Goal: Task Accomplishment & Management: Manage account settings

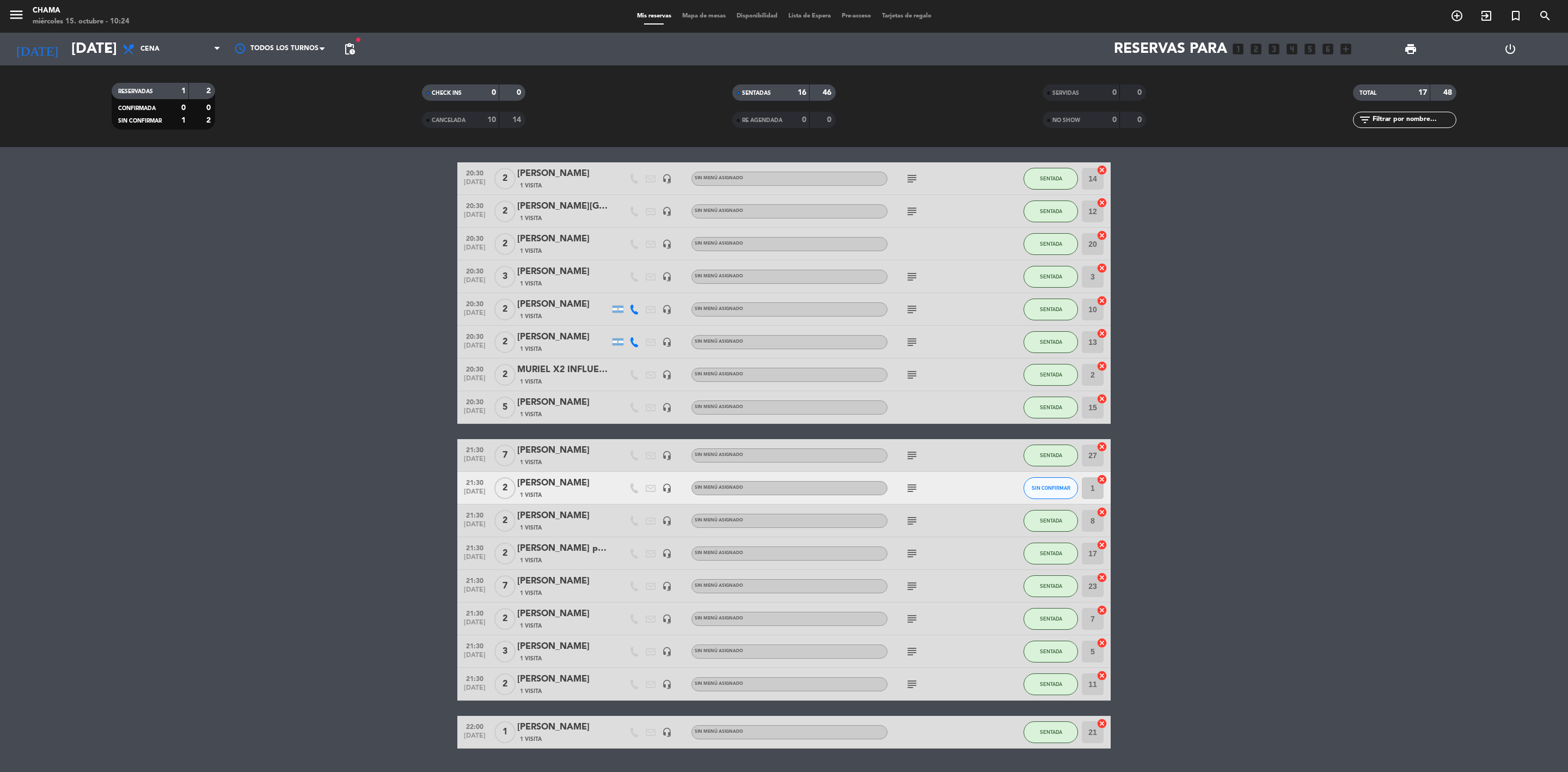
scroll to position [65, 0]
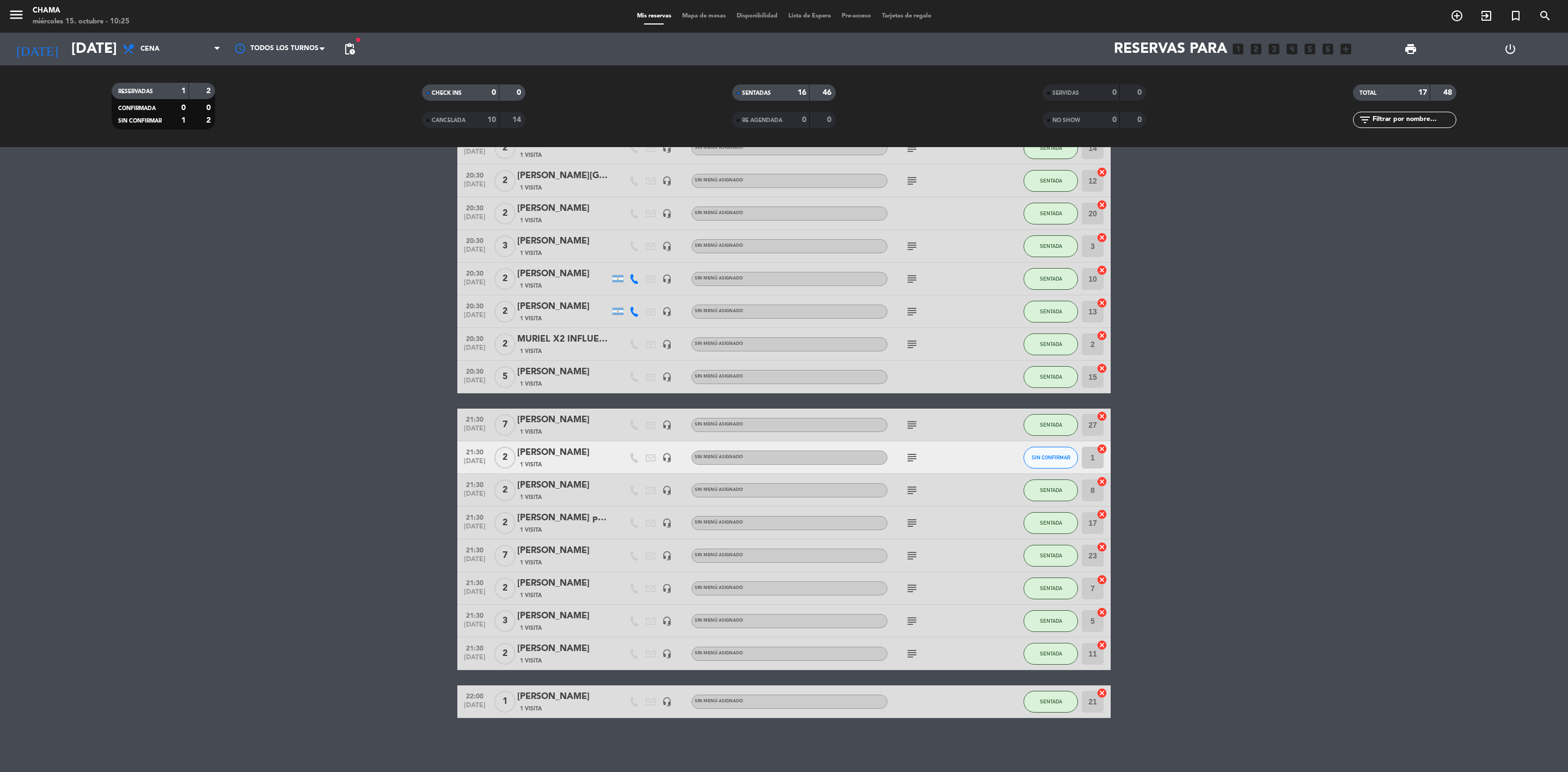
click at [901, 649] on div "subject" at bounding box center [937, 653] width 98 height 32
click at [905, 649] on icon "subject" at bounding box center [912, 654] width 13 height 13
click at [905, 616] on icon "subject" at bounding box center [912, 621] width 13 height 13
click at [912, 584] on icon "subject" at bounding box center [912, 588] width 13 height 13
click at [917, 555] on icon "subject" at bounding box center [912, 555] width 13 height 13
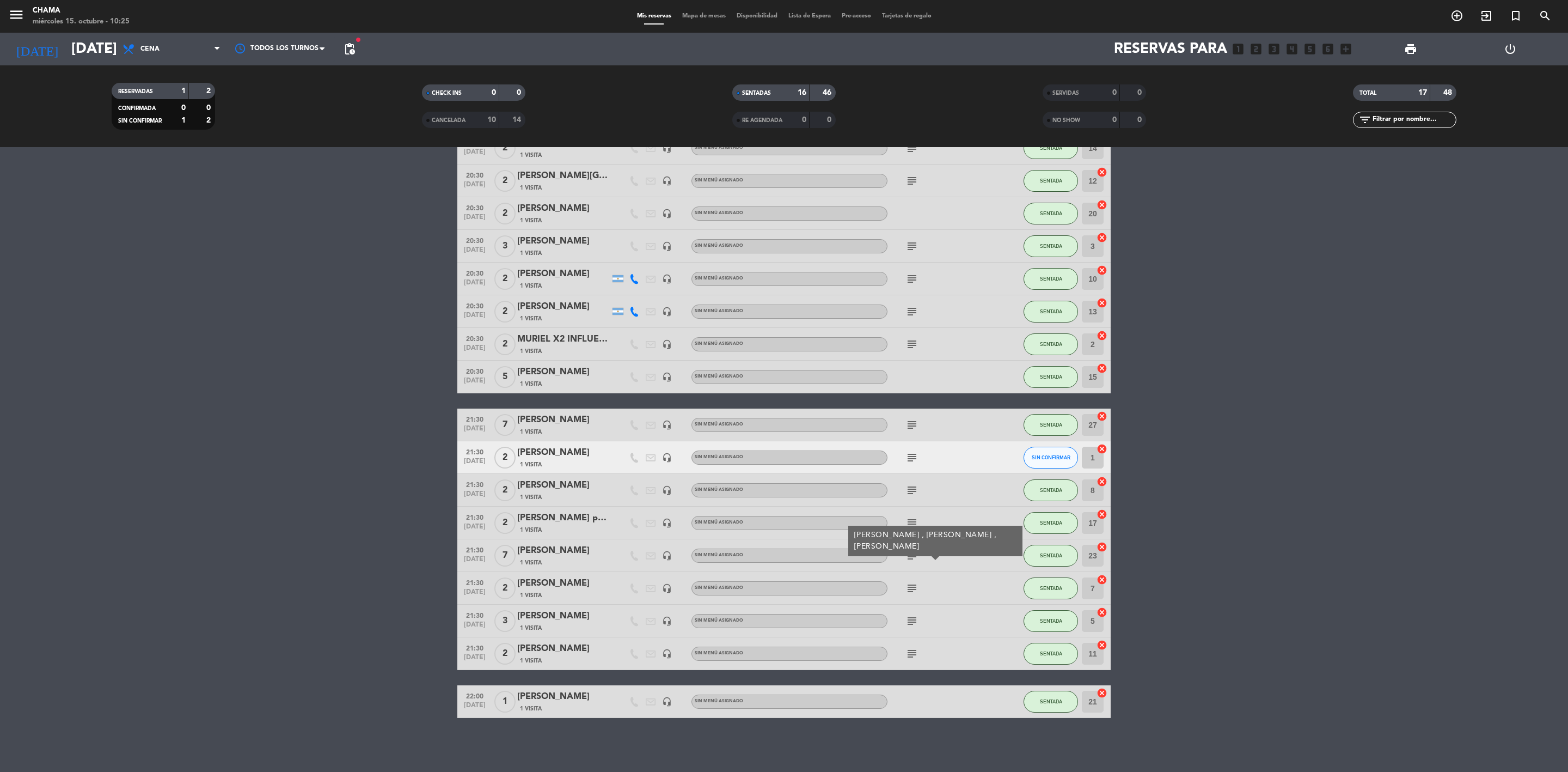
click at [905, 523] on icon "subject" at bounding box center [912, 523] width 13 height 13
click at [912, 489] on icon "subject" at bounding box center [912, 490] width 13 height 13
click at [1186, 463] on bookings-row "20:30 [DATE] 2 [PERSON_NAME] 1 Visita headset_mic Sin menú asignado subject SEN…" at bounding box center [784, 425] width 1568 height 587
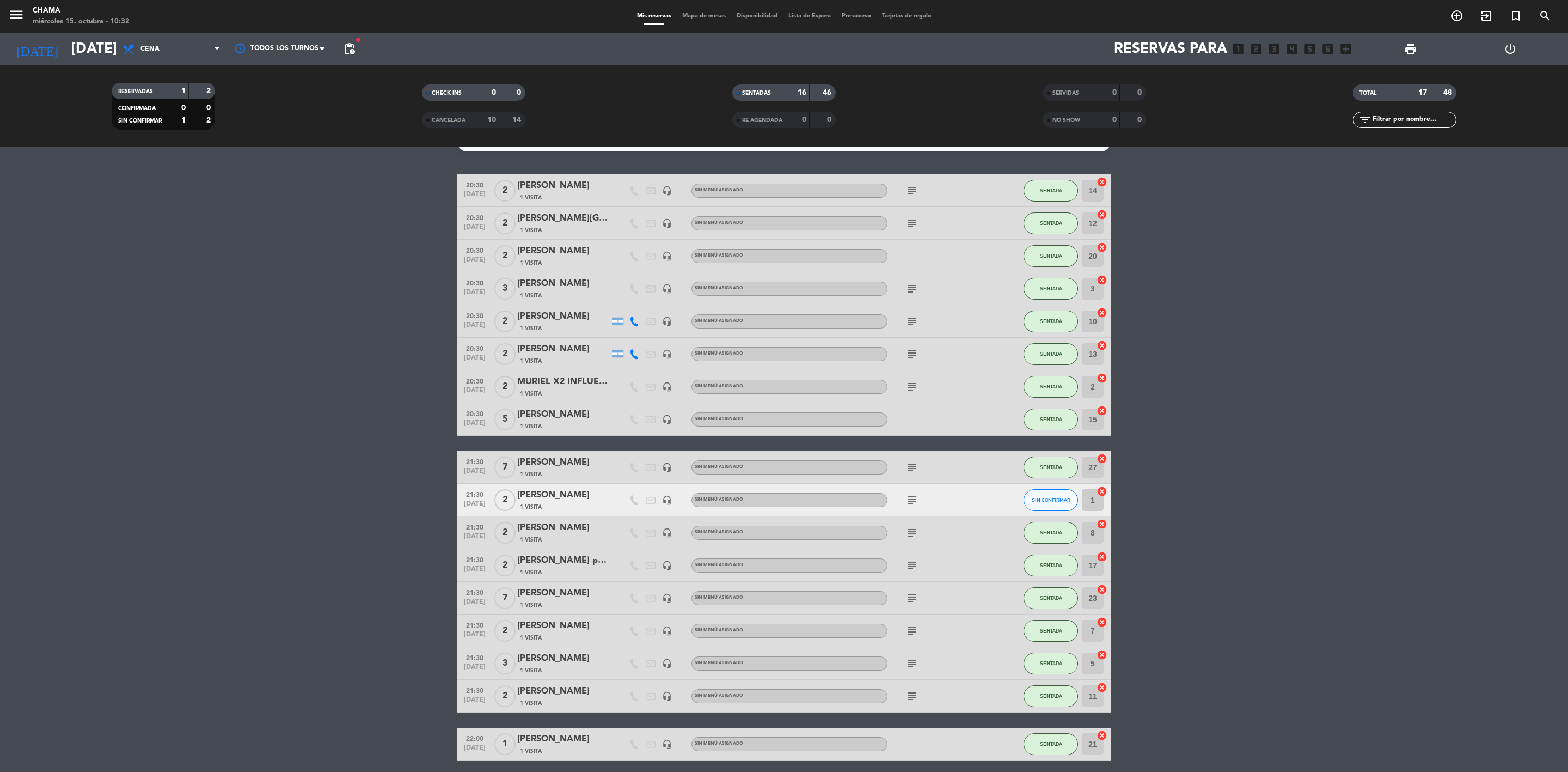
scroll to position [0, 0]
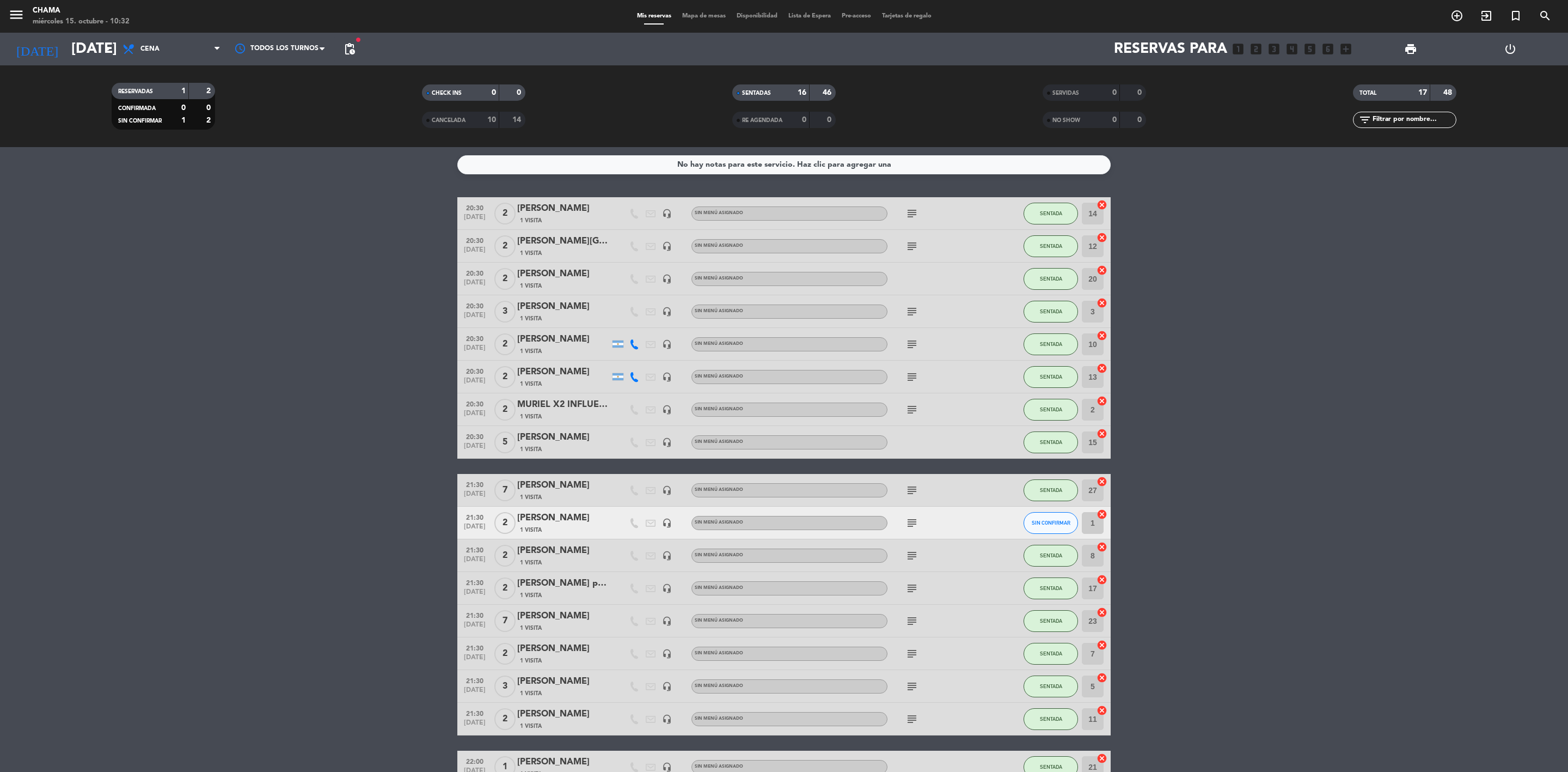
click at [916, 217] on icon "subject" at bounding box center [912, 213] width 13 height 13
click at [915, 242] on icon "subject" at bounding box center [912, 246] width 13 height 13
click at [916, 278] on div at bounding box center [937, 278] width 98 height 32
click at [907, 314] on icon "subject" at bounding box center [912, 312] width 13 height 13
click at [1314, 304] on bookings-row "20:30 [DATE] 2 [PERSON_NAME] 1 Visita headset_mic Sin menú asignado subject SEN…" at bounding box center [784, 490] width 1568 height 587
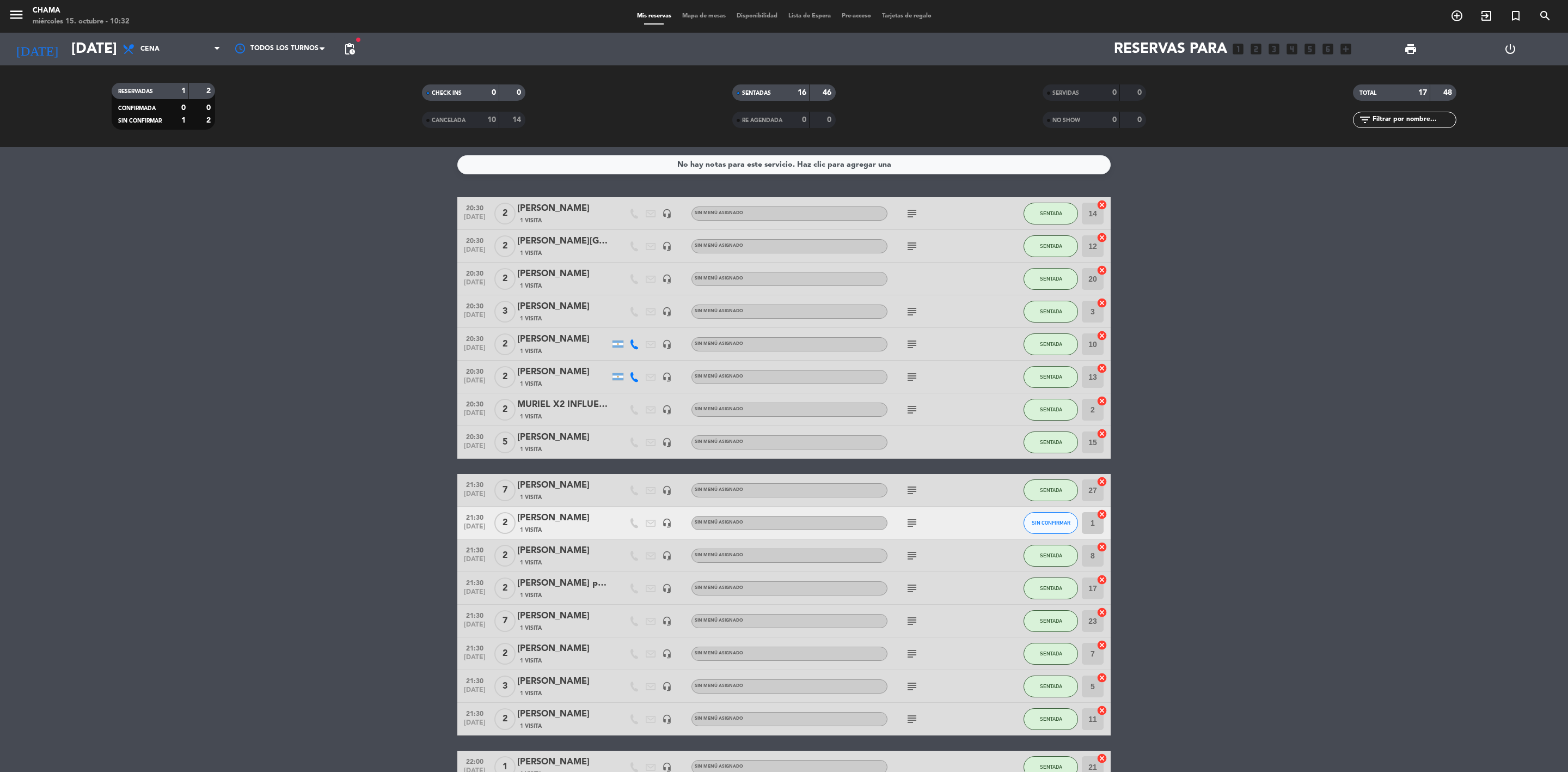
click at [915, 345] on icon "subject" at bounding box center [912, 344] width 13 height 13
click at [910, 378] on icon "subject" at bounding box center [912, 377] width 13 height 13
click at [910, 411] on icon "subject" at bounding box center [912, 410] width 13 height 13
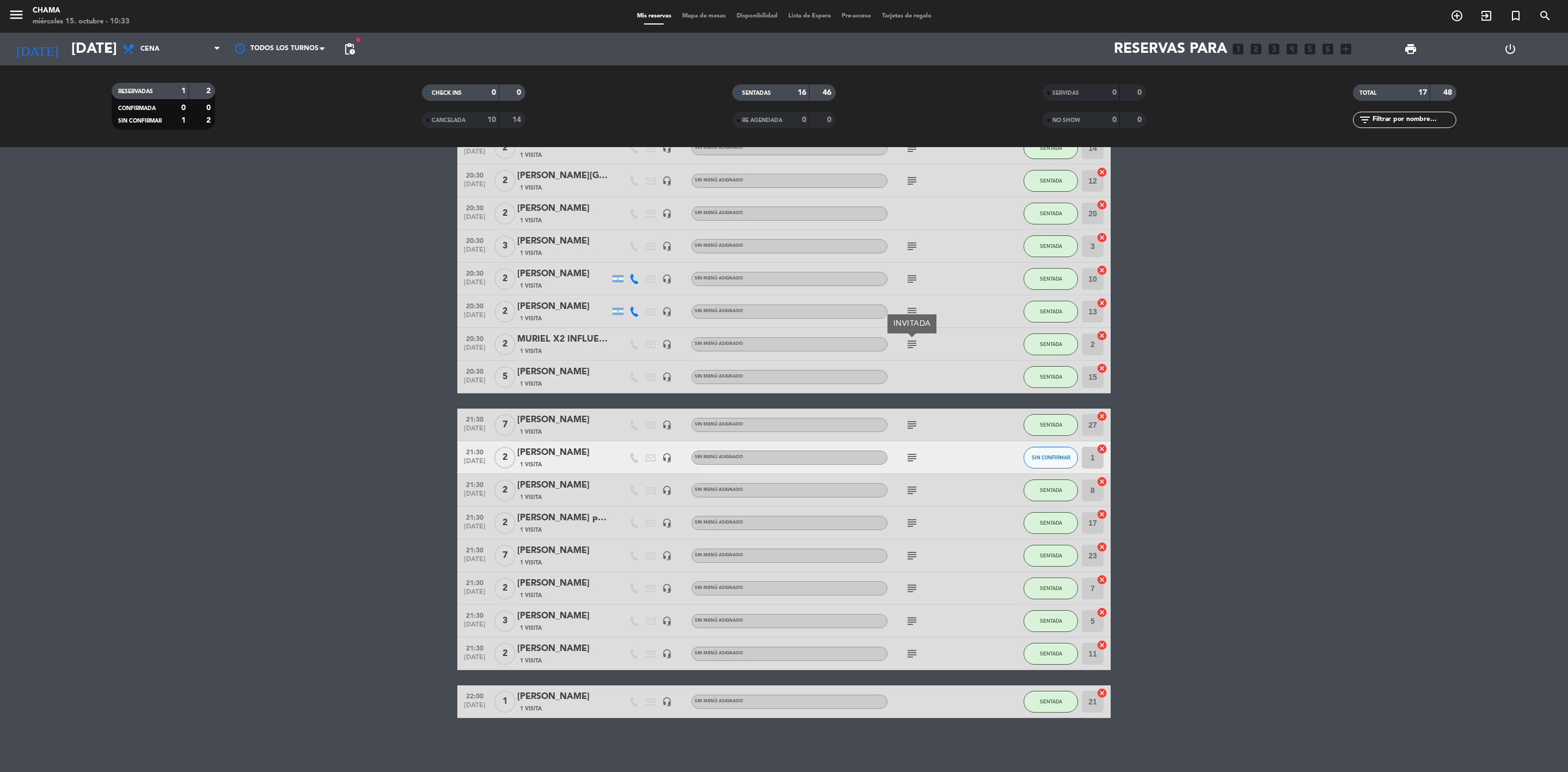
click at [907, 378] on div at bounding box center [937, 376] width 98 height 32
click at [912, 495] on icon "subject" at bounding box center [912, 490] width 13 height 13
click at [1312, 443] on bookings-row "20:30 [DATE] 2 [PERSON_NAME] 1 Visita headset_mic Sin menú asignado subject SEN…" at bounding box center [784, 425] width 1568 height 587
click at [912, 553] on icon "subject" at bounding box center [912, 555] width 13 height 13
click at [913, 587] on icon "subject" at bounding box center [912, 588] width 13 height 13
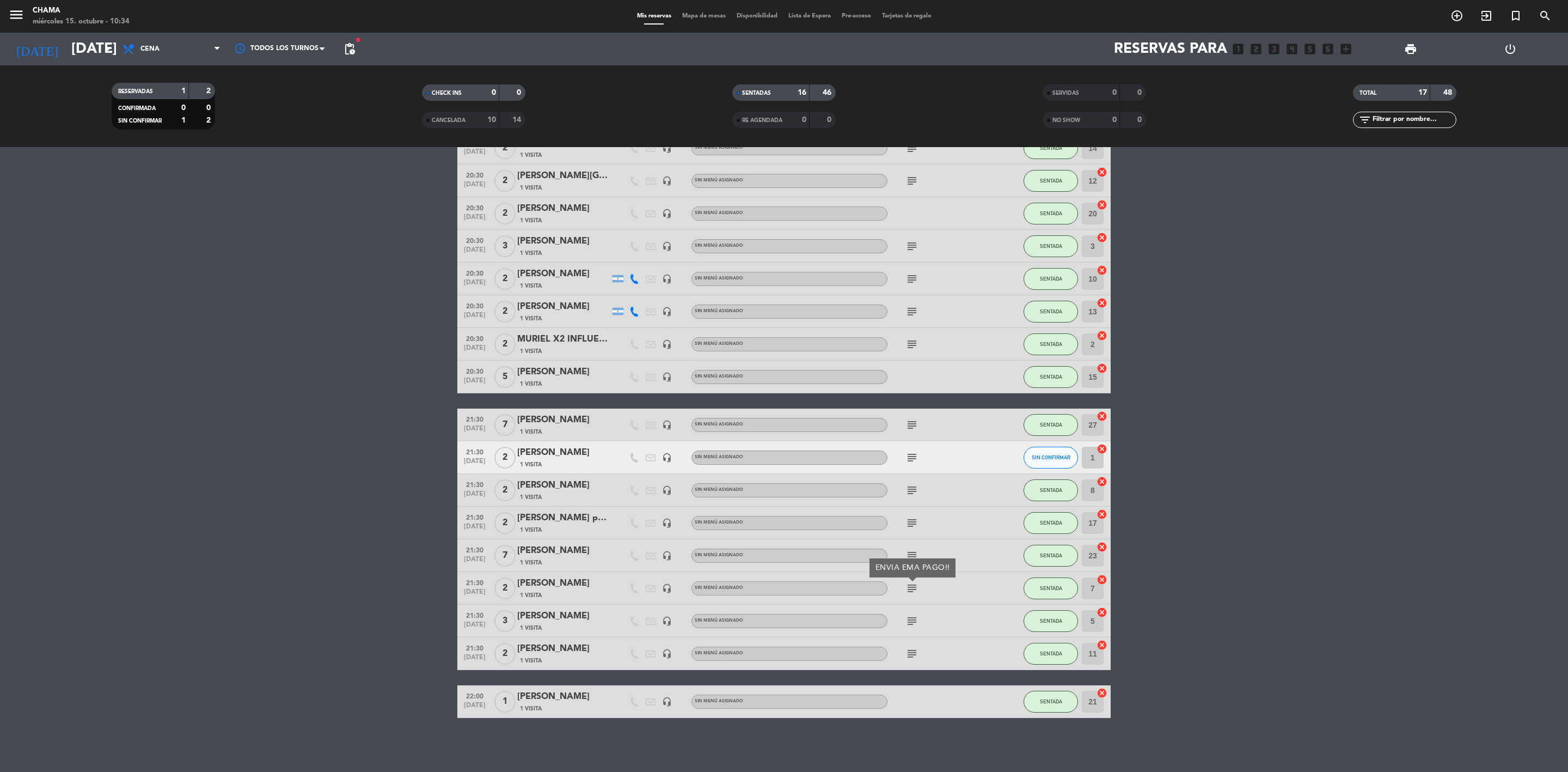
click at [916, 619] on icon "subject" at bounding box center [912, 621] width 13 height 13
click at [914, 655] on icon "subject" at bounding box center [912, 654] width 13 height 13
click at [919, 693] on div at bounding box center [937, 701] width 98 height 32
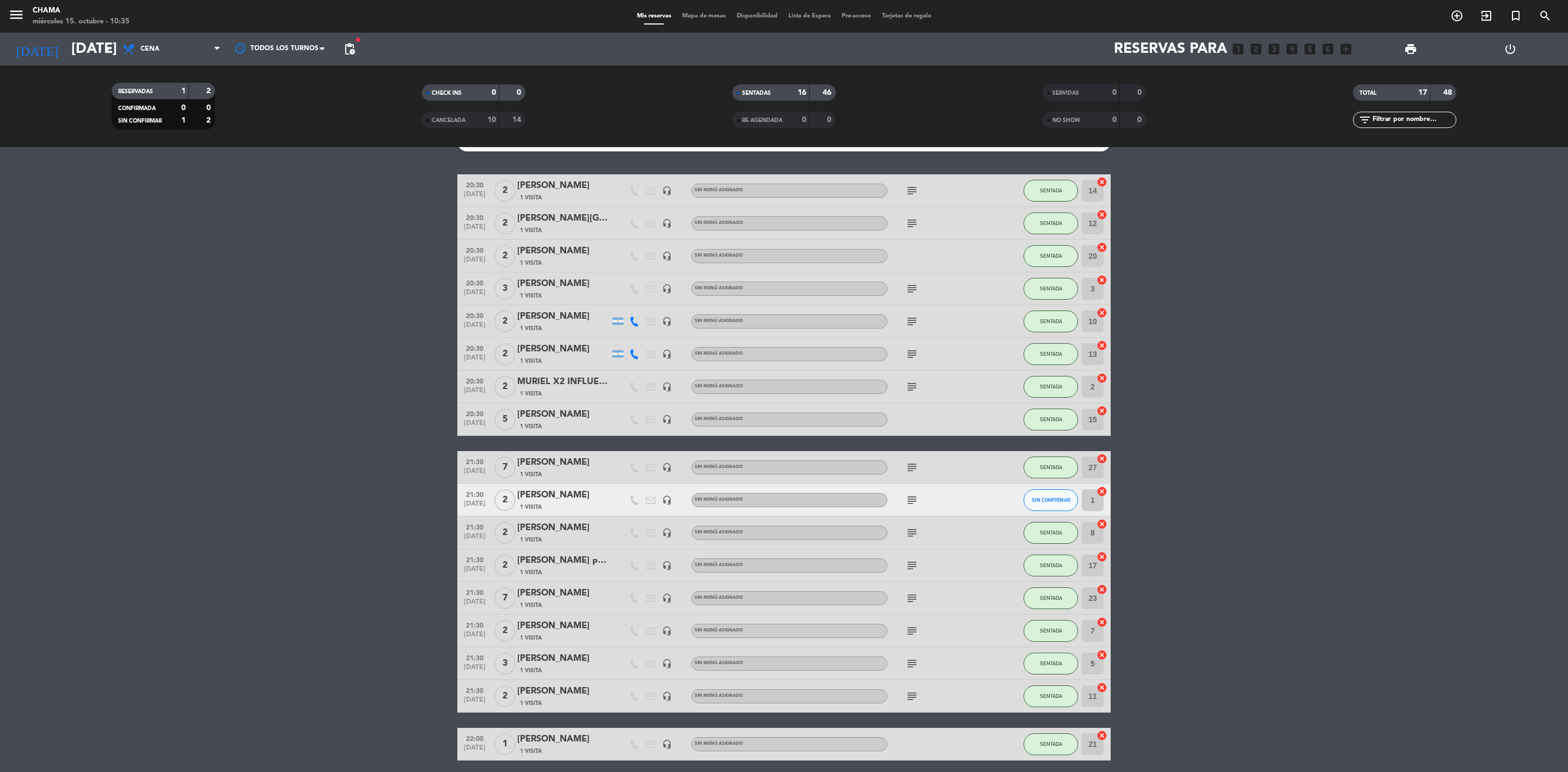
scroll to position [0, 0]
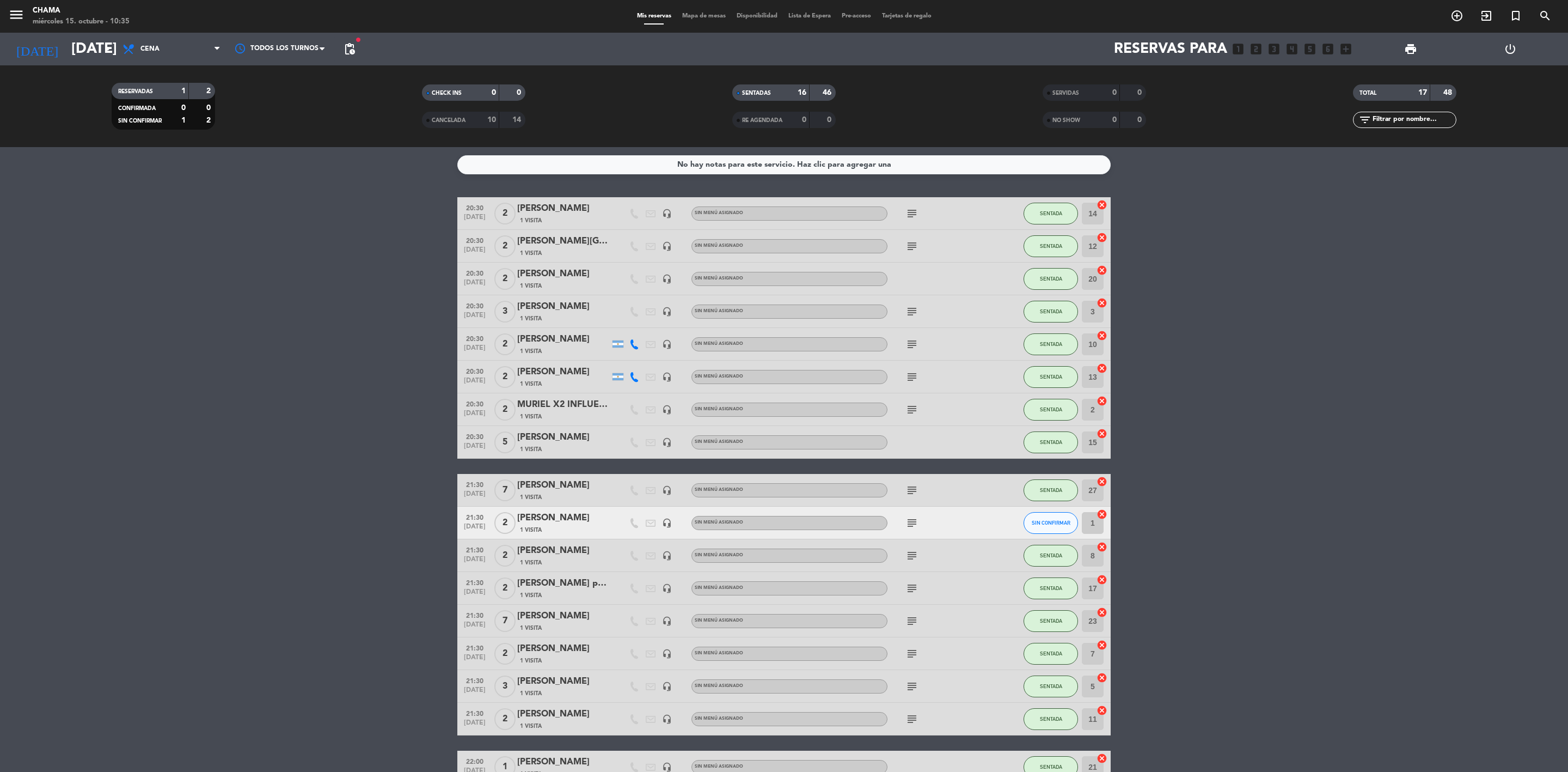
click at [912, 213] on icon "subject" at bounding box center [912, 213] width 13 height 13
click at [912, 256] on div "subject" at bounding box center [937, 245] width 98 height 32
click at [912, 248] on icon "subject" at bounding box center [912, 246] width 13 height 13
click at [914, 242] on icon "subject" at bounding box center [912, 246] width 13 height 13
click at [910, 311] on icon "subject" at bounding box center [912, 312] width 13 height 13
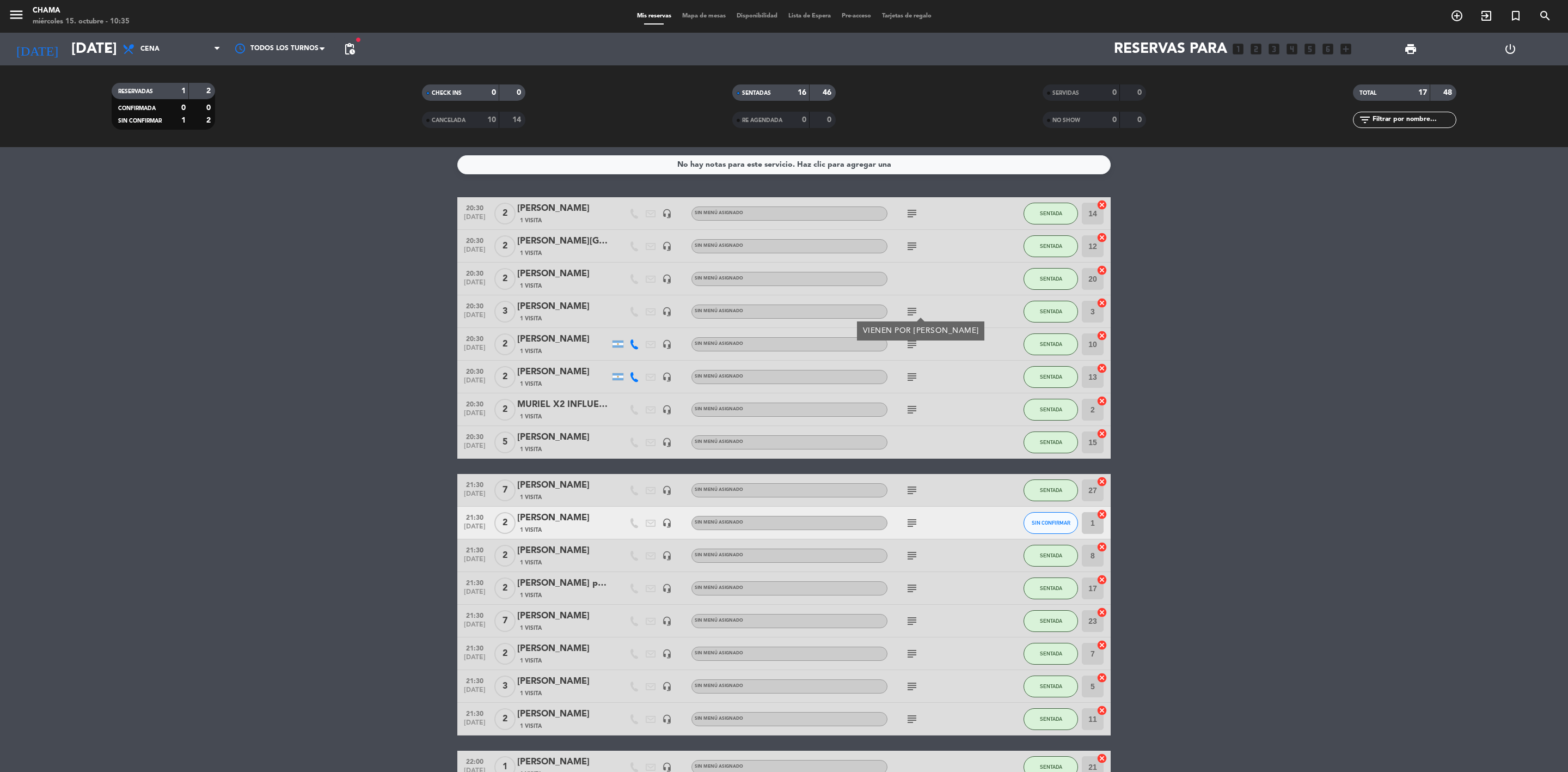
click at [912, 347] on icon "subject" at bounding box center [912, 344] width 13 height 13
click at [916, 378] on icon "subject" at bounding box center [912, 377] width 13 height 13
click at [913, 449] on div at bounding box center [937, 442] width 98 height 32
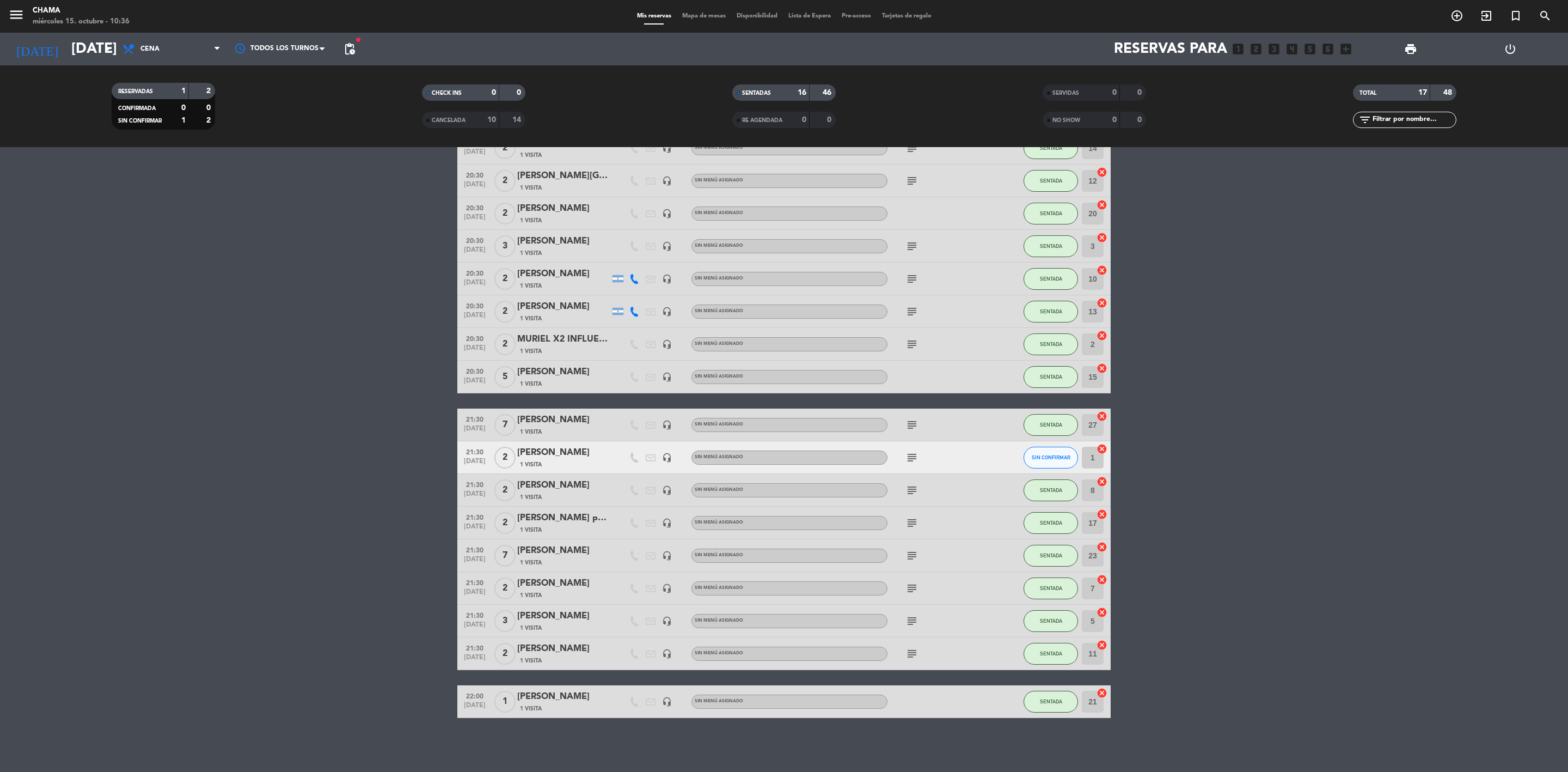
click at [910, 456] on icon "subject" at bounding box center [912, 457] width 13 height 13
click at [912, 487] on icon "subject" at bounding box center [912, 490] width 13 height 13
click at [909, 583] on icon "subject" at bounding box center [912, 588] width 13 height 13
click at [909, 617] on icon "subject" at bounding box center [912, 621] width 13 height 13
click at [913, 652] on icon "subject" at bounding box center [912, 654] width 13 height 13
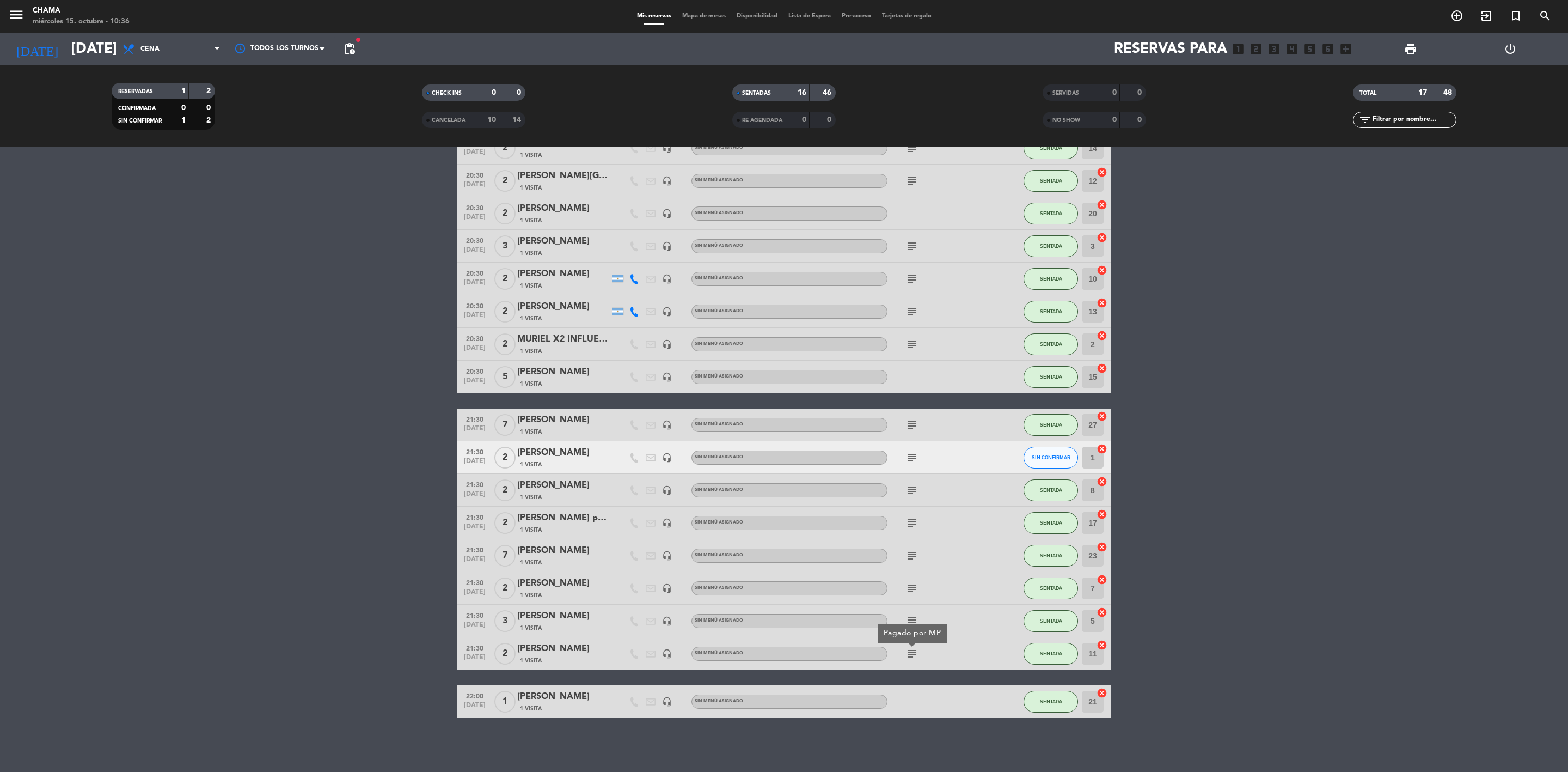
click at [912, 698] on div at bounding box center [937, 701] width 98 height 32
click at [915, 490] on icon "subject" at bounding box center [912, 490] width 13 height 13
click at [1410, 453] on bookings-row "20:30 [DATE] 2 [PERSON_NAME] 1 Visita headset_mic Sin menú asignado subject SEN…" at bounding box center [784, 425] width 1568 height 587
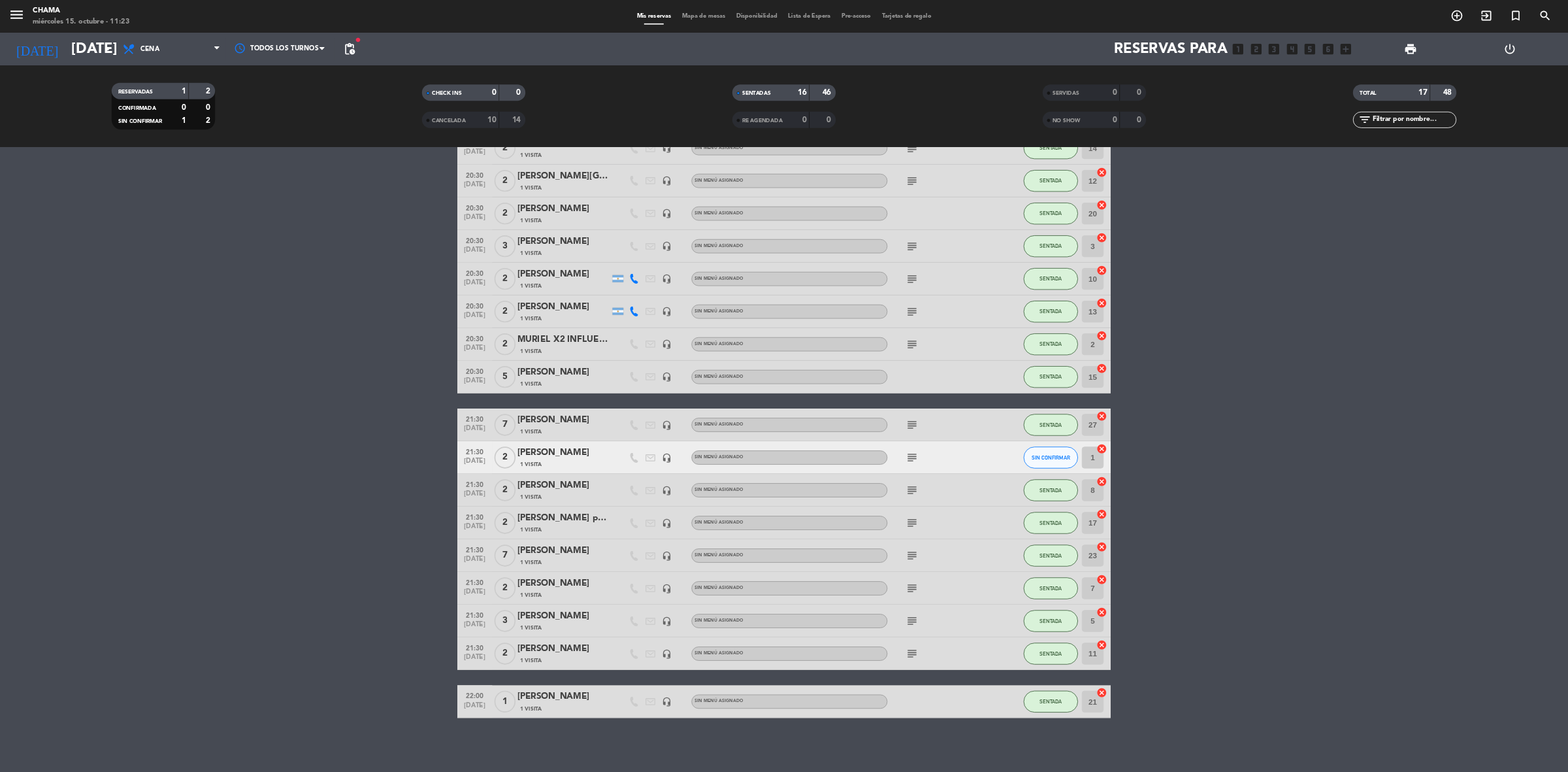
scroll to position [0, 0]
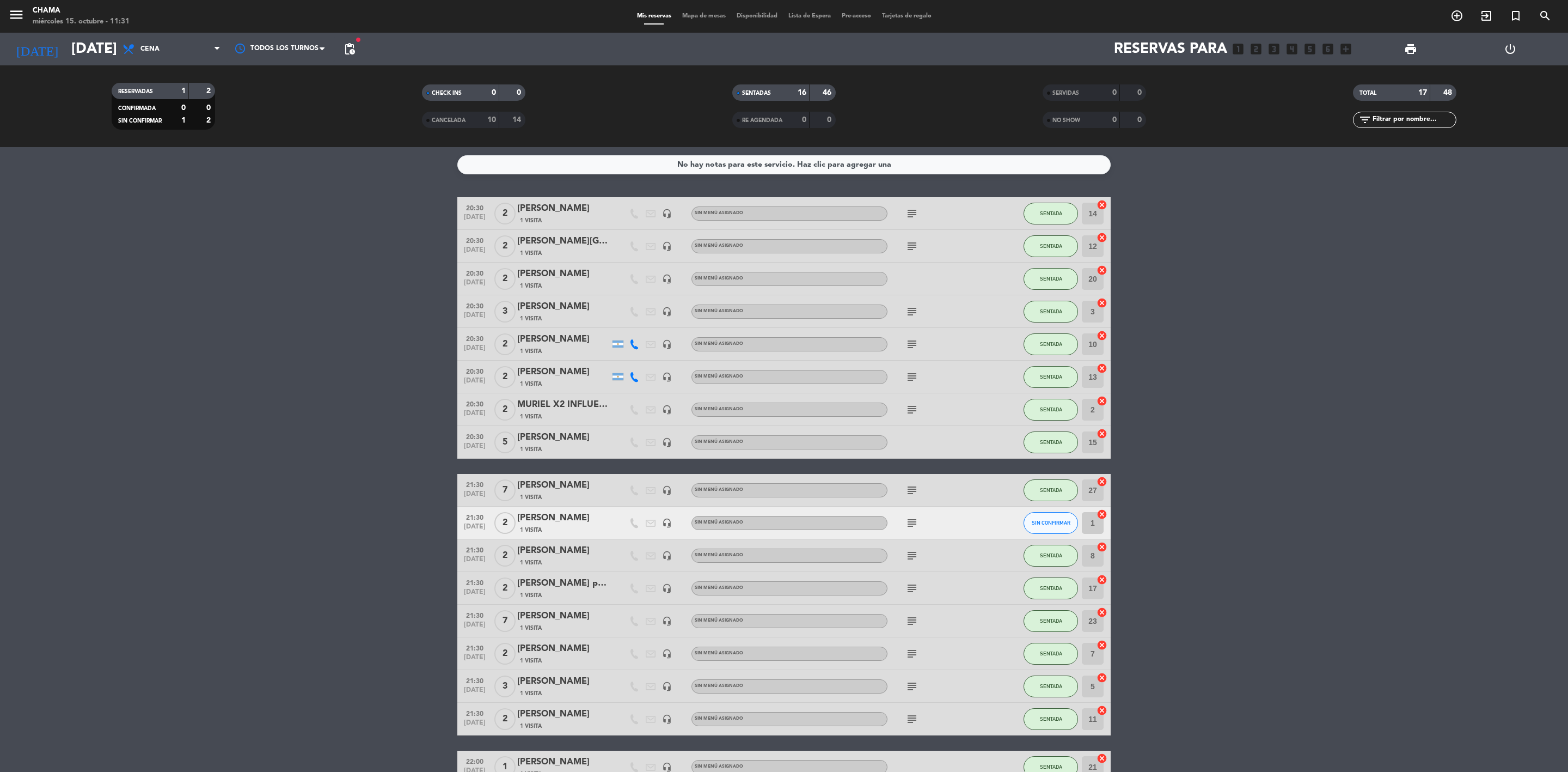
drag, startPoint x: 107, startPoint y: 24, endPoint x: 1343, endPoint y: 333, distance: 1274.0
click at [1345, 333] on bookings-row "20:30 [DATE] 2 [PERSON_NAME] 1 Visita headset_mic Sin menú asignado subject SEN…" at bounding box center [784, 490] width 1568 height 587
click at [88, 48] on input "[DATE]" at bounding box center [158, 49] width 185 height 28
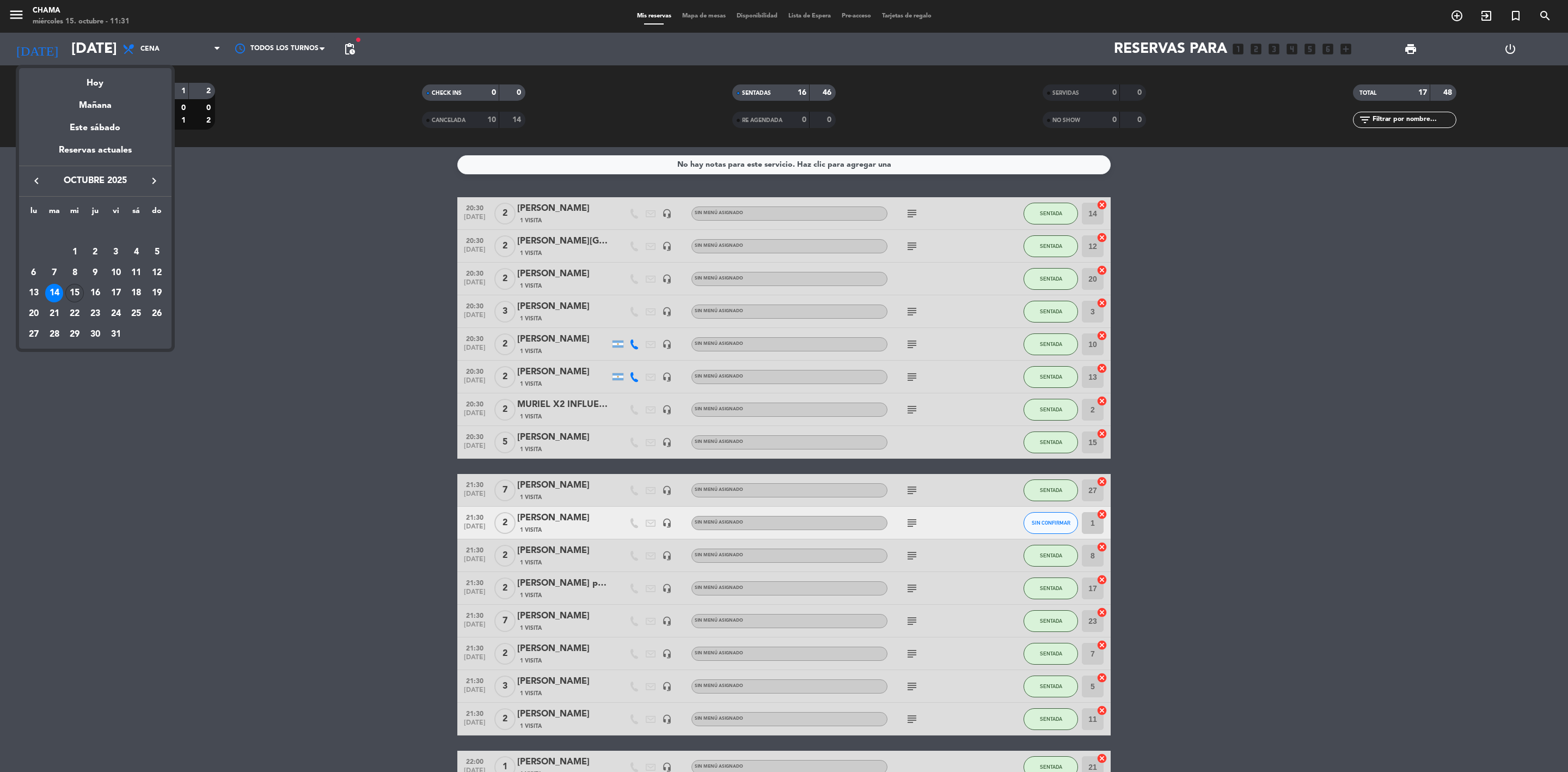
click at [79, 298] on div "15" at bounding box center [75, 293] width 19 height 19
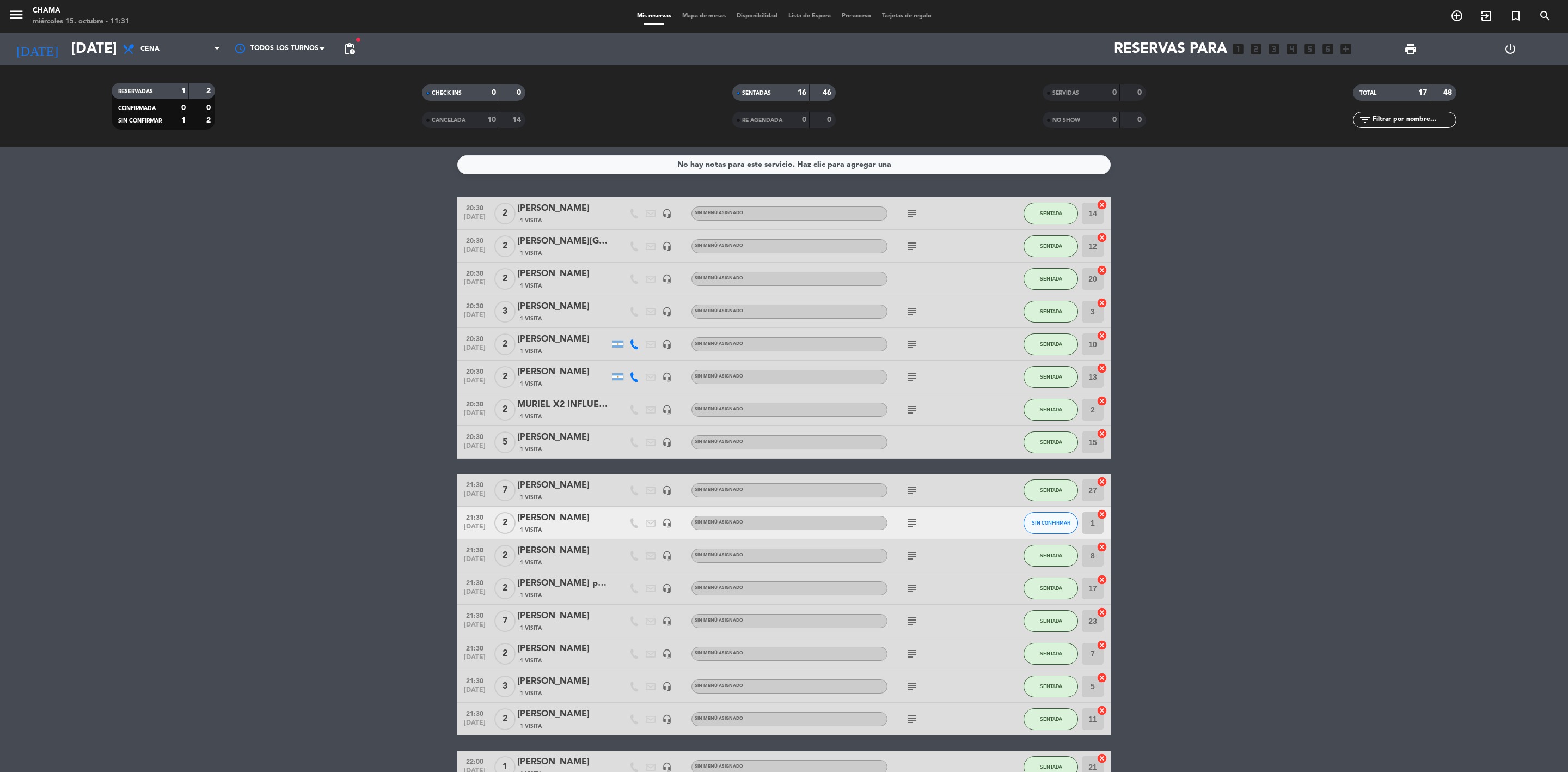
type input "[DATE]"
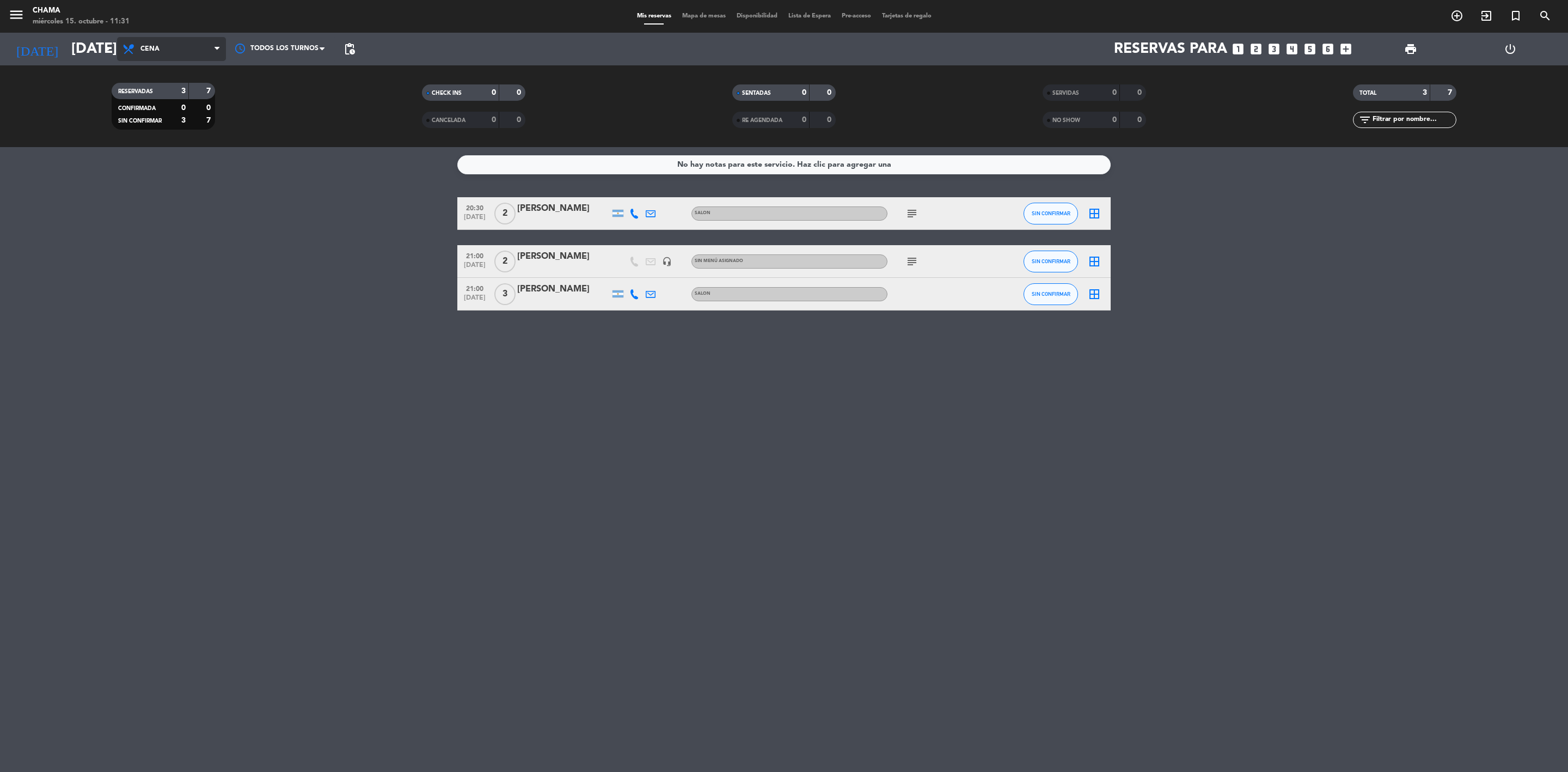
click at [180, 43] on span "Cena" at bounding box center [171, 49] width 109 height 24
click at [206, 76] on div "menu CHAMA miércoles 15. octubre - 11:31 Mis reservas Mapa de mesas Disponibili…" at bounding box center [784, 73] width 1568 height 147
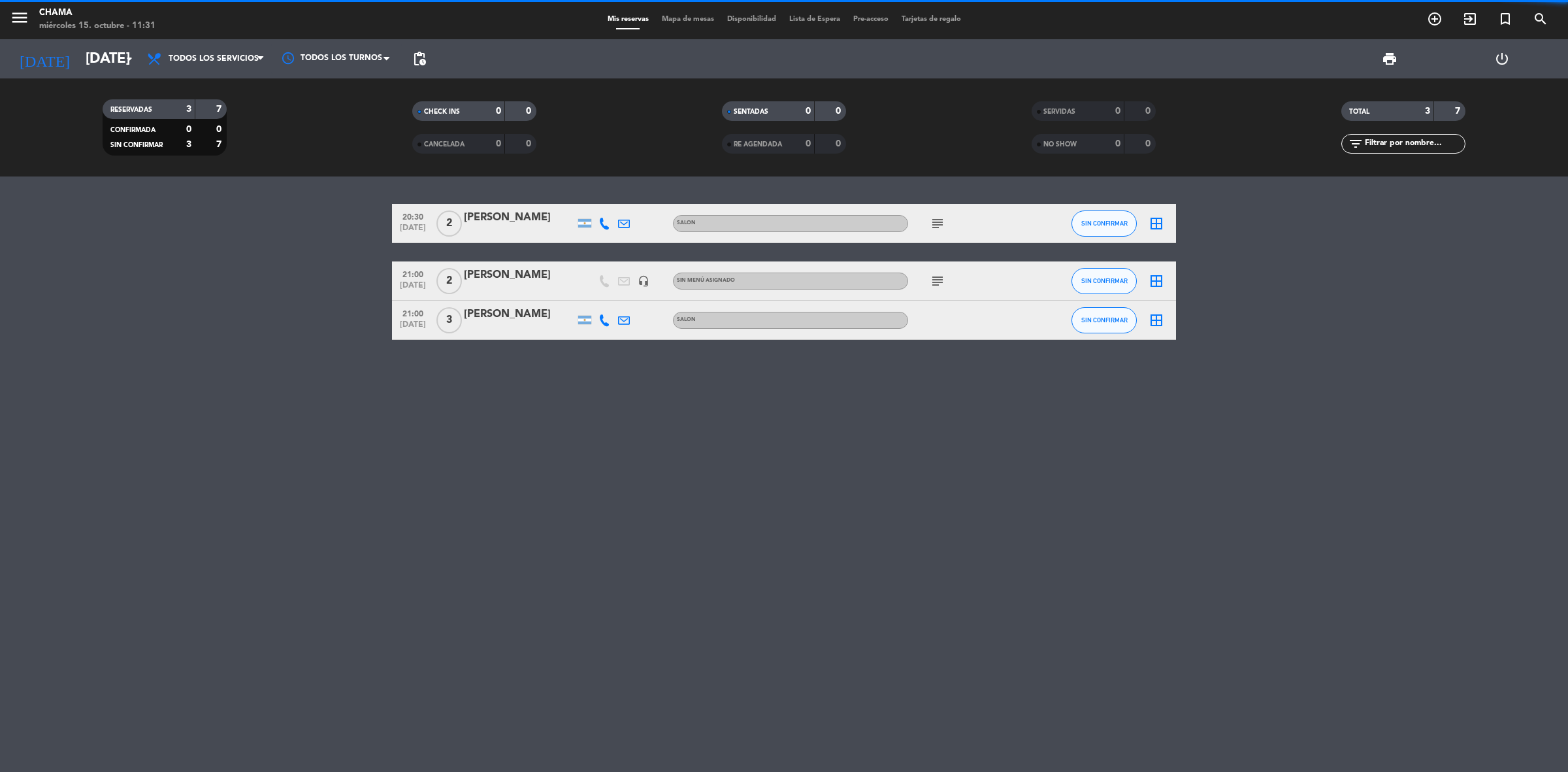
click at [1404, 273] on bookings-row "20:30 [DATE] 2 [PERSON_NAME] SALON subject SIN CONFIRMAR border_all 21:00 [DATE…" at bounding box center [784, 271] width 1568 height 136
